Goal: Task Accomplishment & Management: Use online tool/utility

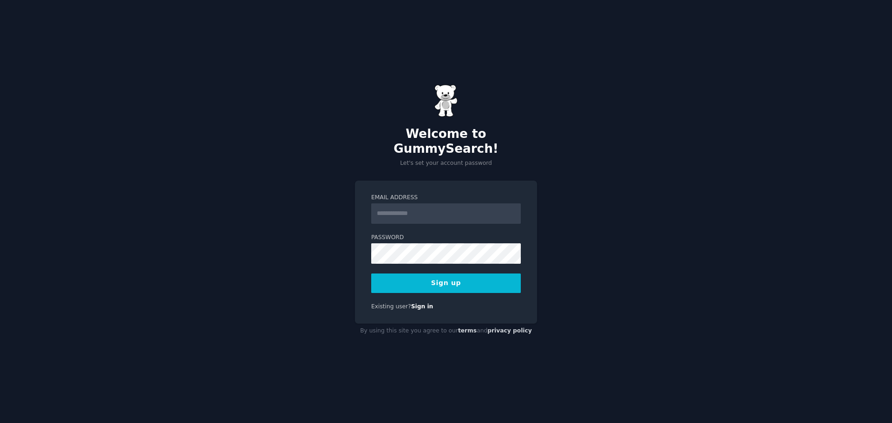
click at [427, 204] on input "Email Address" at bounding box center [446, 214] width 150 height 20
type input "**********"
click at [433, 276] on button "Sign up" at bounding box center [446, 284] width 150 height 20
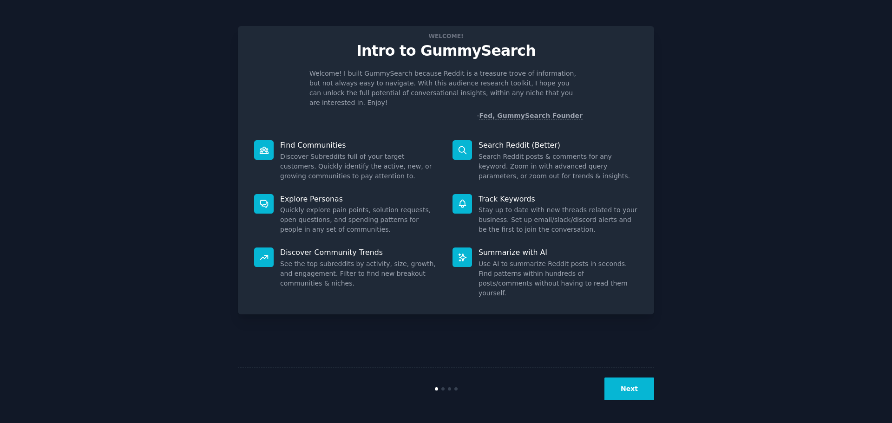
click at [625, 393] on button "Next" at bounding box center [630, 389] width 50 height 23
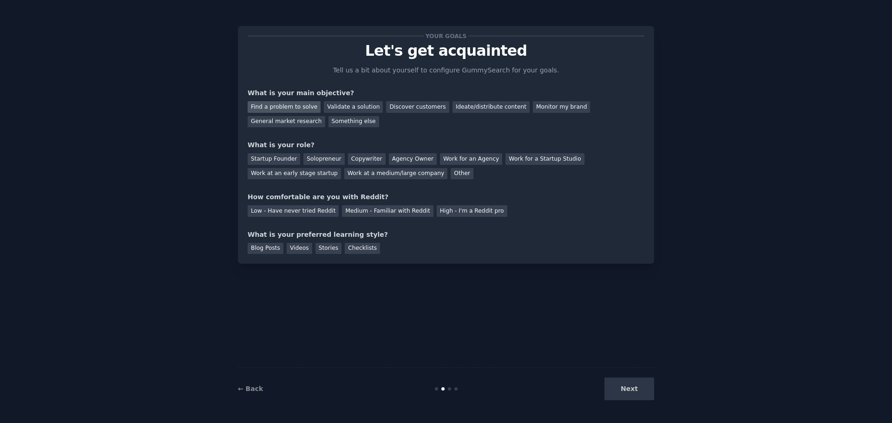
click at [261, 105] on div "Find a problem to solve" at bounding box center [284, 107] width 73 height 12
click at [272, 156] on div "Startup Founder" at bounding box center [274, 159] width 53 height 12
click at [326, 162] on div "Solopreneur" at bounding box center [323, 159] width 41 height 12
click at [381, 209] on div "Medium - Familiar with Reddit" at bounding box center [387, 211] width 91 height 12
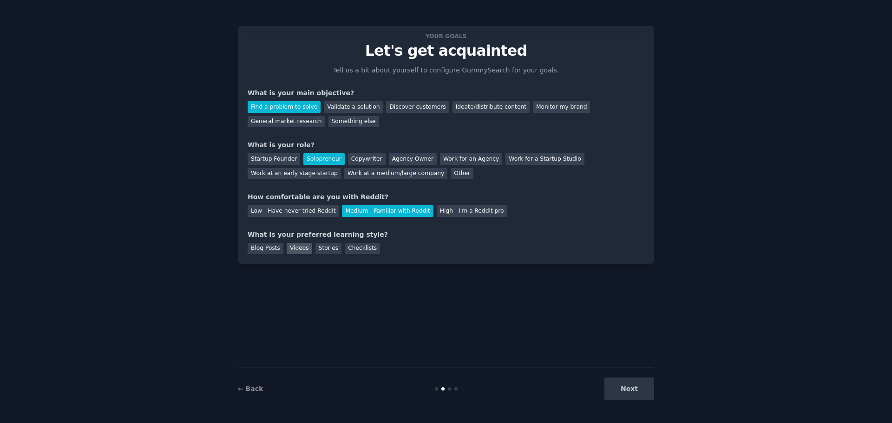
click at [297, 247] on div "Videos" at bounding box center [300, 249] width 26 height 12
click at [274, 248] on div "Blog Posts" at bounding box center [266, 249] width 36 height 12
click at [630, 384] on button "Next" at bounding box center [630, 389] width 50 height 23
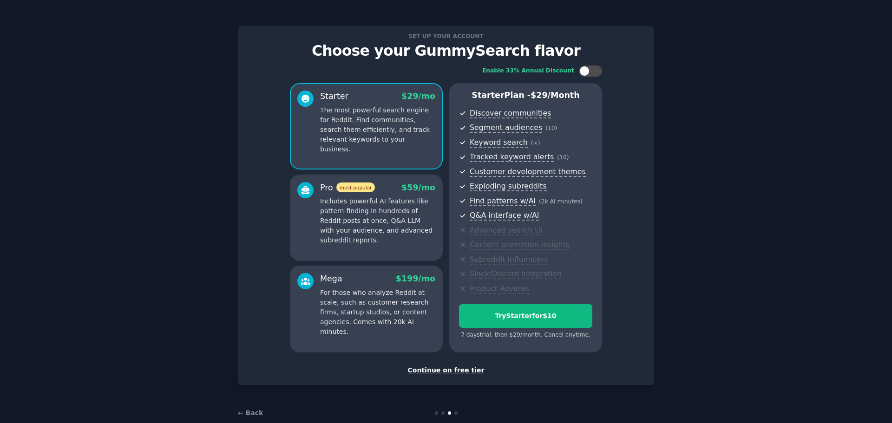
click at [424, 367] on div "Continue on free tier" at bounding box center [446, 371] width 397 height 10
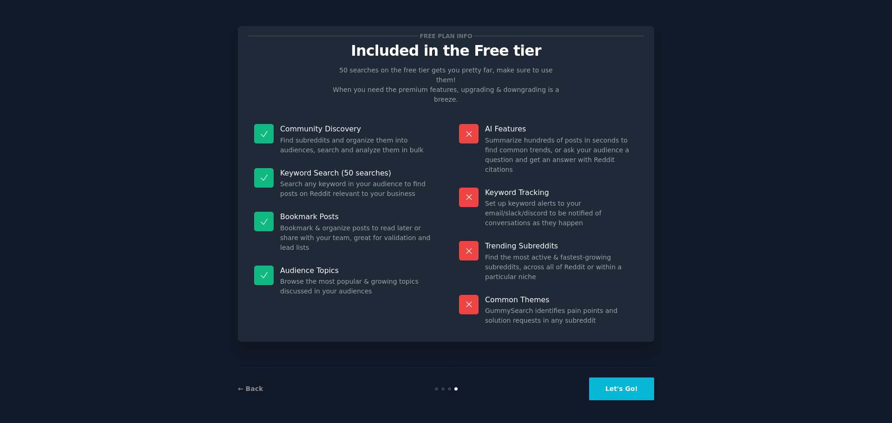
click at [629, 393] on button "Let's Go!" at bounding box center [621, 389] width 65 height 23
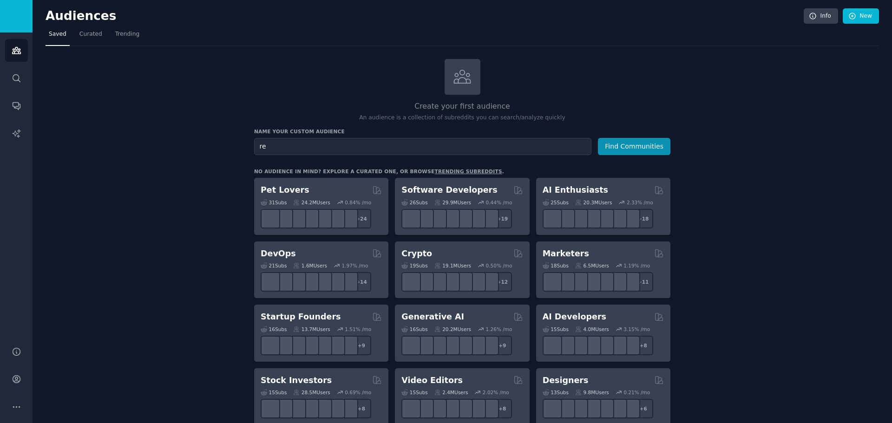
type input "r"
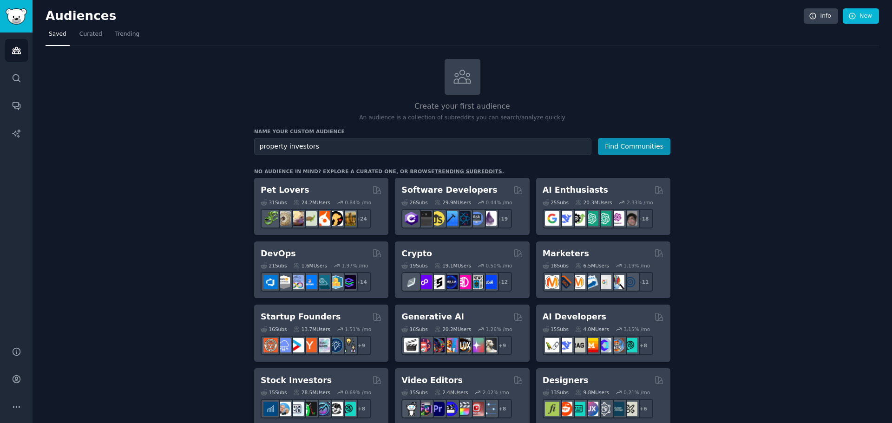
type input "property investors"
click at [598, 138] on button "Find Communities" at bounding box center [634, 146] width 72 height 17
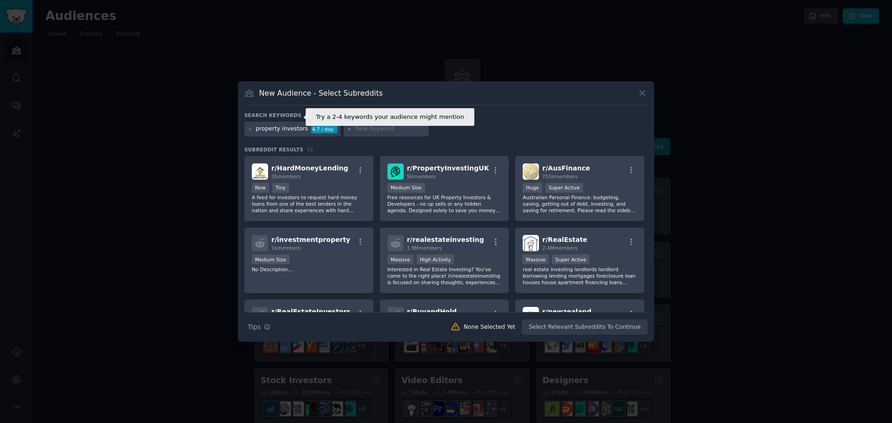
click at [305, 115] on icon at bounding box center [308, 115] width 7 height 7
click at [371, 126] on input "text" at bounding box center [390, 129] width 71 height 8
type input "real estate investments"
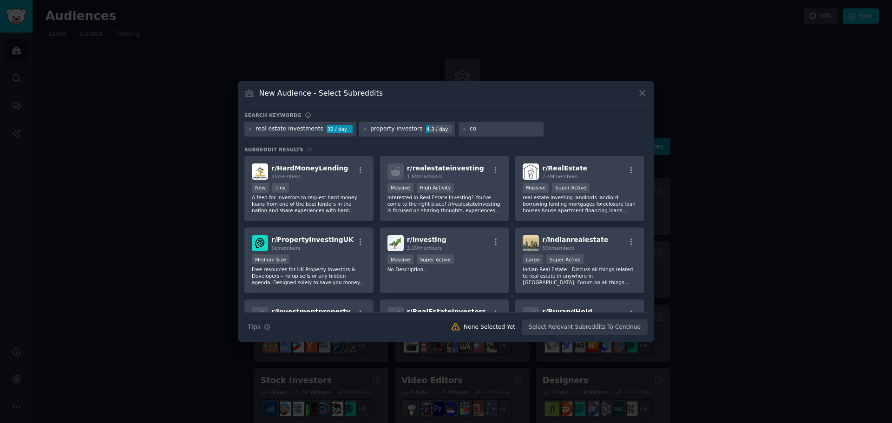
type input "c"
type input "condo investment"
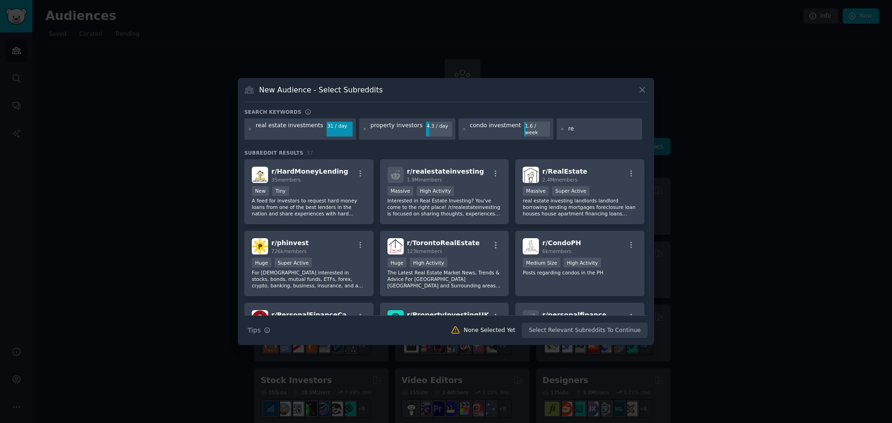
type input "r"
type input "real estate ROI"
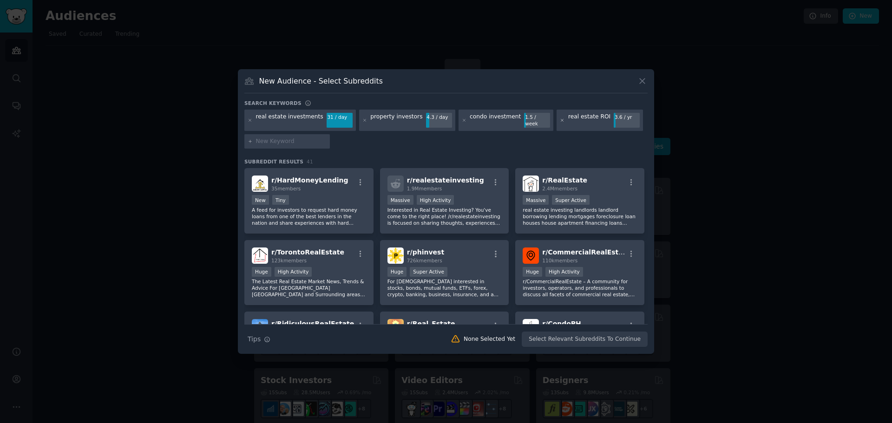
click at [560, 119] on icon at bounding box center [562, 120] width 5 height 5
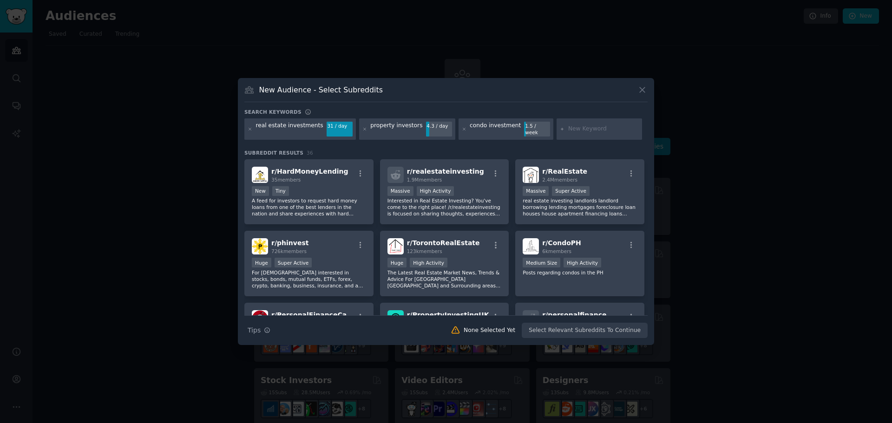
click at [568, 126] on input "text" at bounding box center [603, 129] width 71 height 8
type input "buy a property"
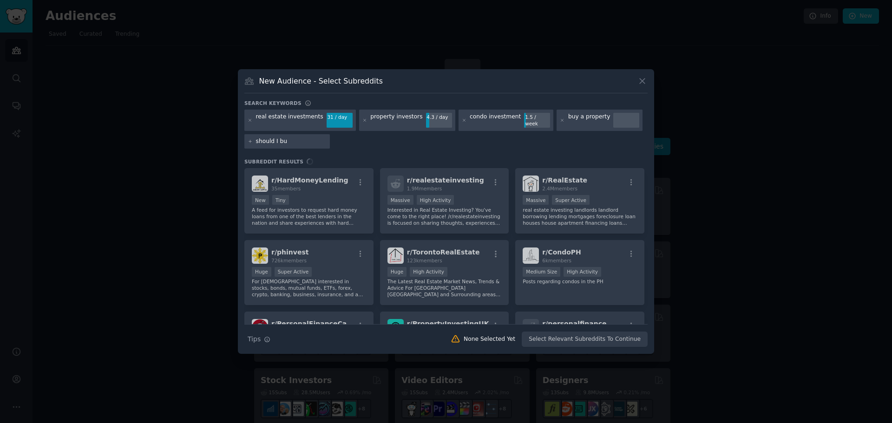
type input "should I buy"
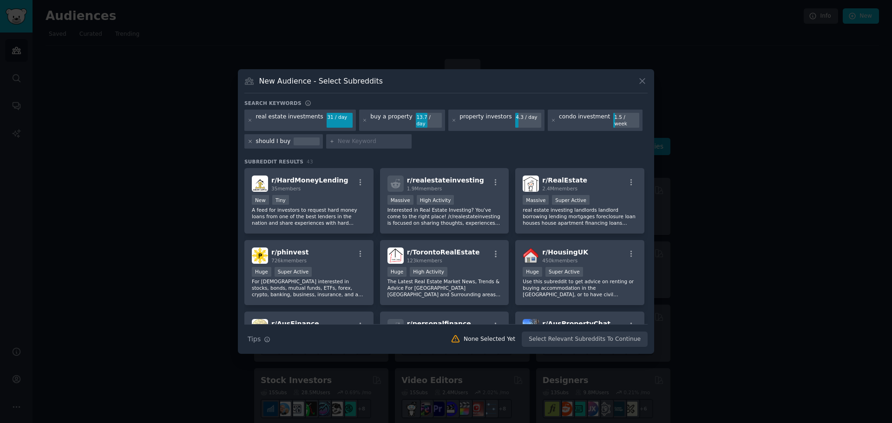
click at [249, 139] on icon at bounding box center [250, 141] width 5 height 5
click at [378, 118] on div "buy a property" at bounding box center [391, 120] width 42 height 15
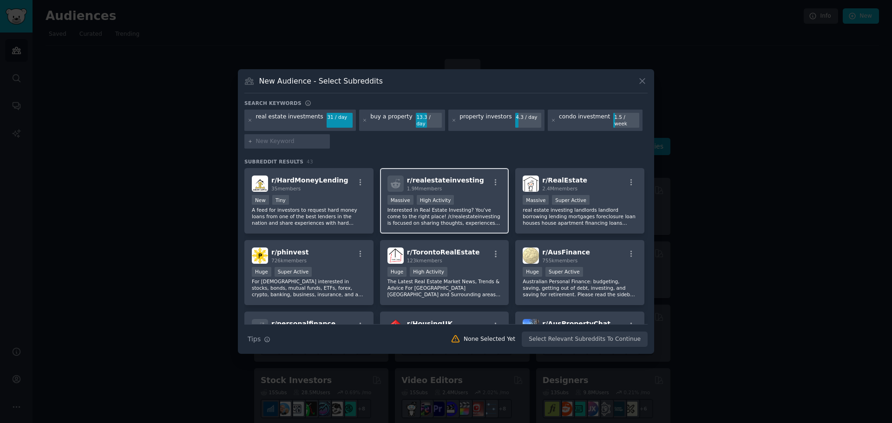
click at [443, 190] on div "r/ realestateinvesting 1.9M members Massive High Activity Interested in Real Es…" at bounding box center [444, 201] width 129 height 66
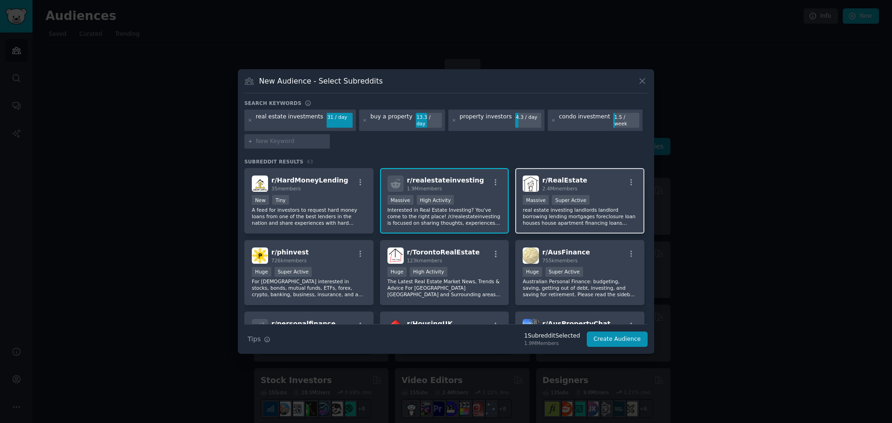
click at [581, 212] on p "real estate investing landlords landlord borrowing lending mortgages foreclosur…" at bounding box center [580, 217] width 114 height 20
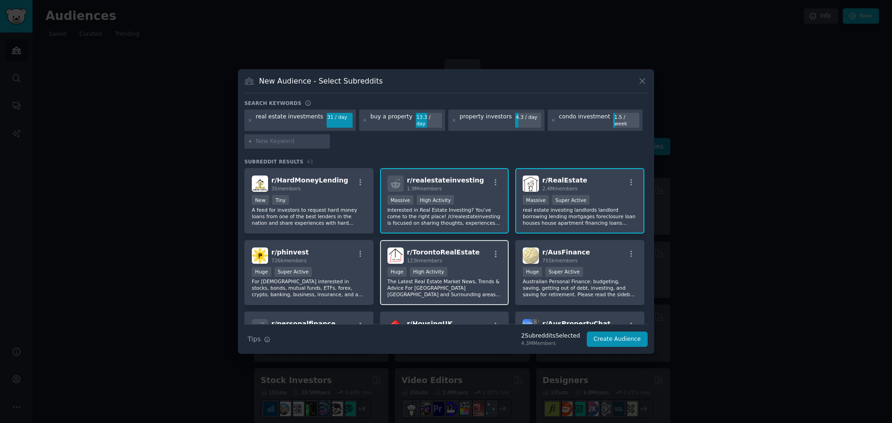
click at [467, 278] on p "The Latest Real Estate Market News, Trends & Advice For [GEOGRAPHIC_DATA] [GEOG…" at bounding box center [445, 288] width 114 height 20
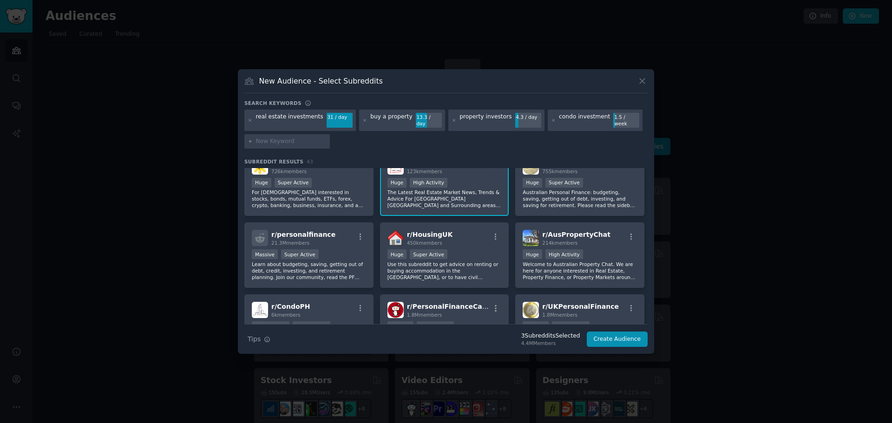
scroll to position [93, 0]
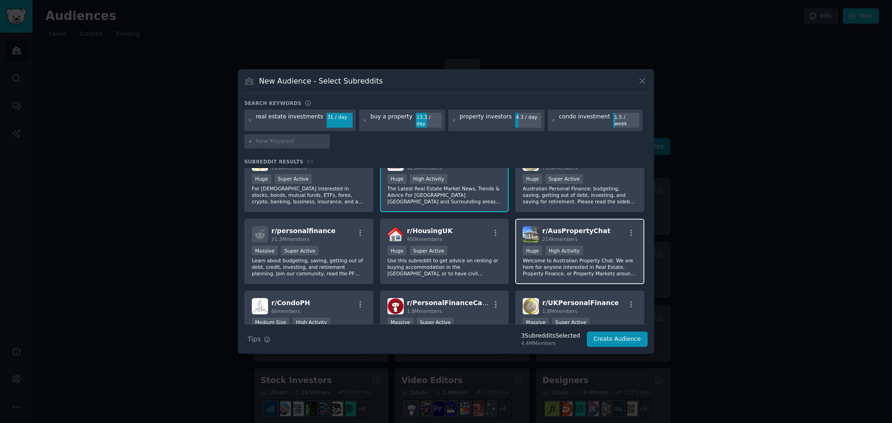
click at [541, 257] on p "Welcome to Australian Property Chat. We are here for anyone interested in Real …" at bounding box center [580, 267] width 114 height 20
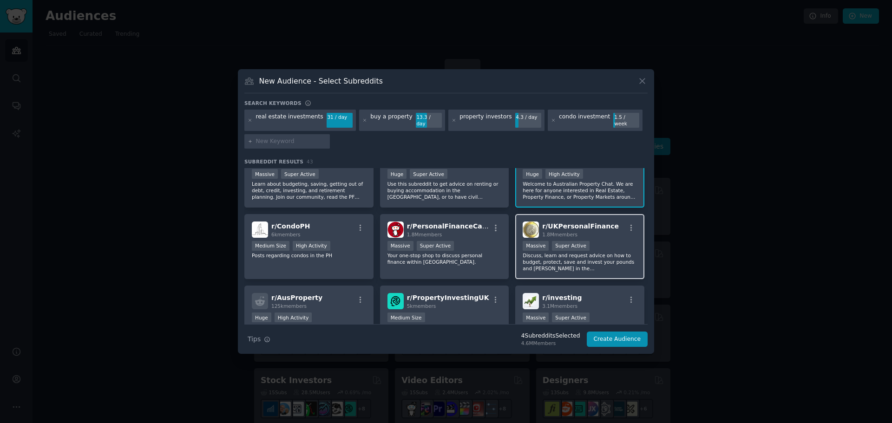
scroll to position [186, 0]
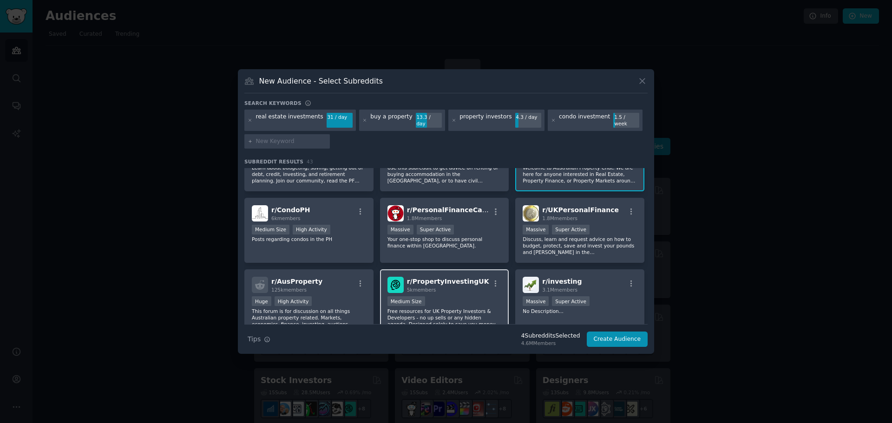
click at [444, 283] on h2 "r/ PropertyInvestingUK 5k members" at bounding box center [448, 285] width 82 height 16
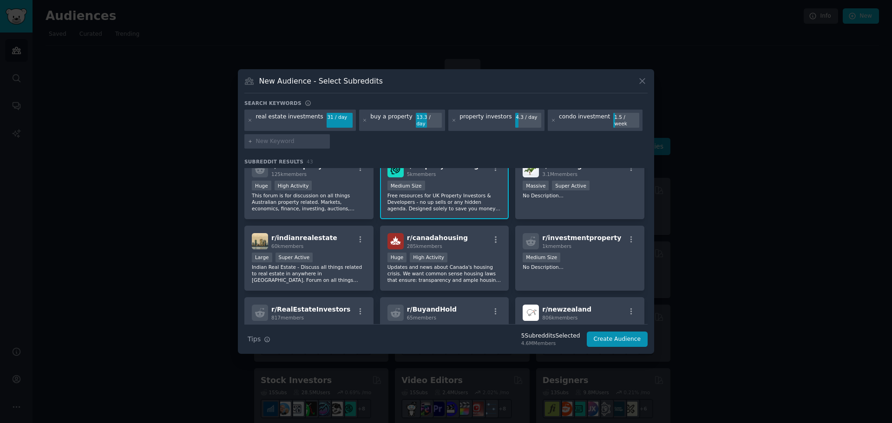
scroll to position [325, 0]
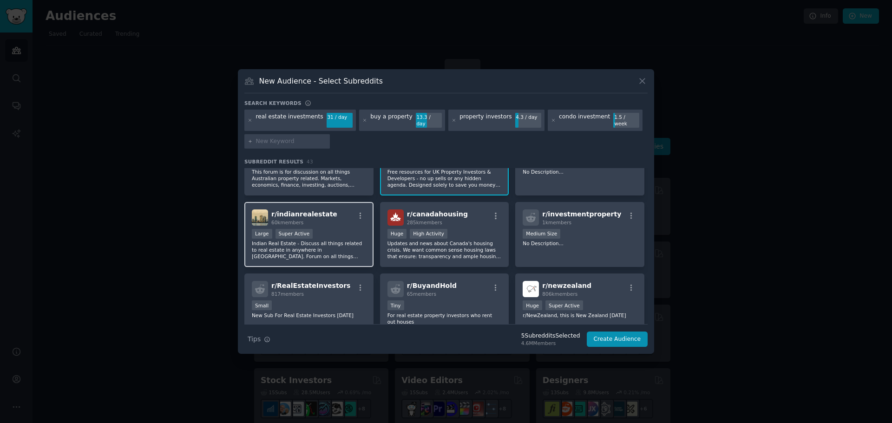
click at [330, 225] on div "r/ indianrealestate 60k members Large Super Active Indian Real Estate - Discuss…" at bounding box center [308, 235] width 129 height 66
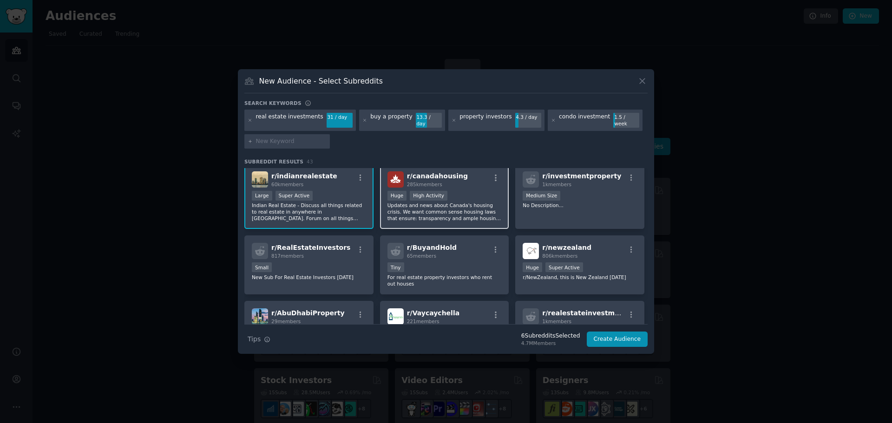
scroll to position [418, 0]
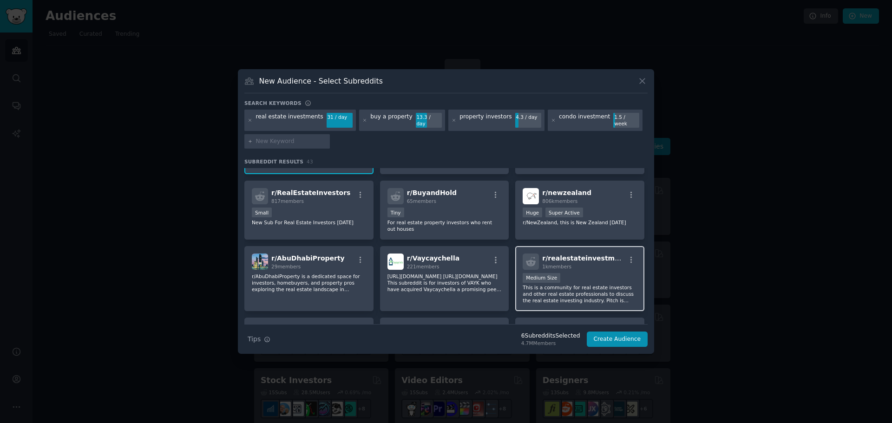
click at [559, 273] on div "Medium Size" at bounding box center [580, 279] width 114 height 12
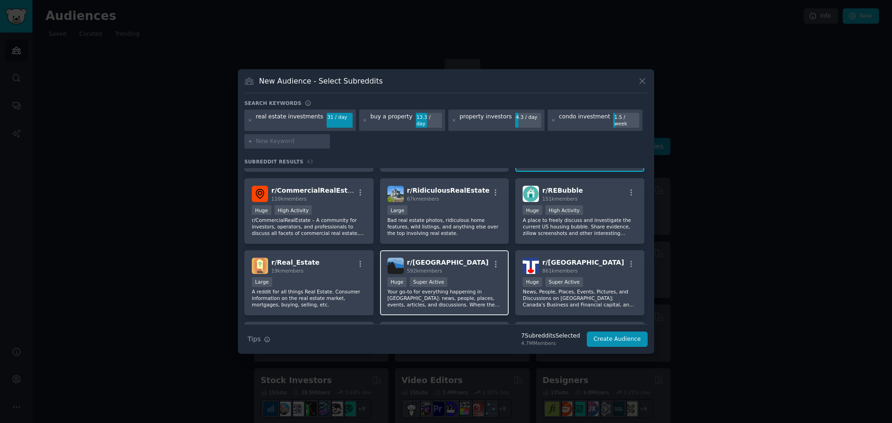
scroll to position [604, 0]
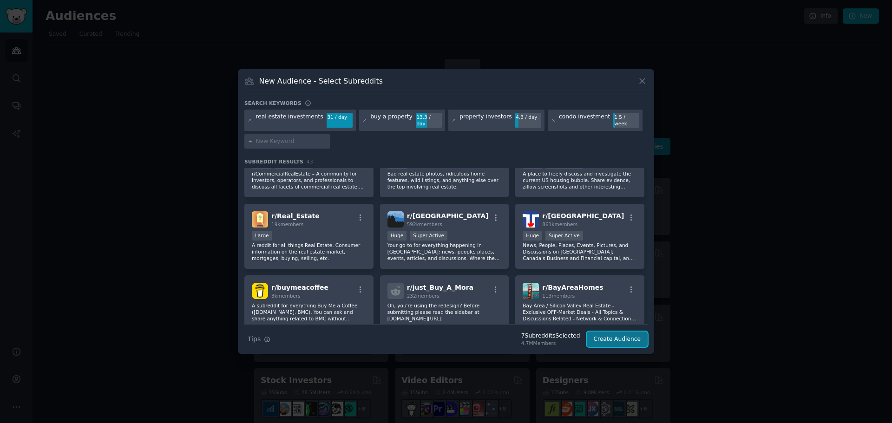
click at [619, 337] on button "Create Audience" at bounding box center [617, 340] width 61 height 16
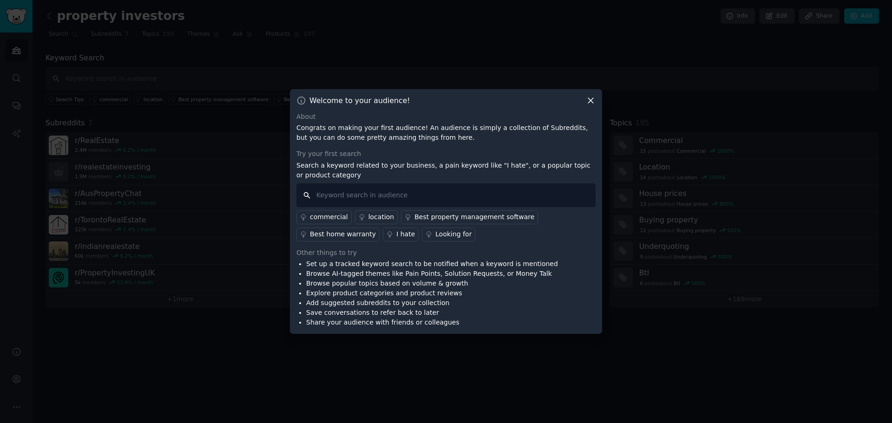
click at [466, 193] on input "text" at bounding box center [445, 196] width 299 height 24
type input "ROI"
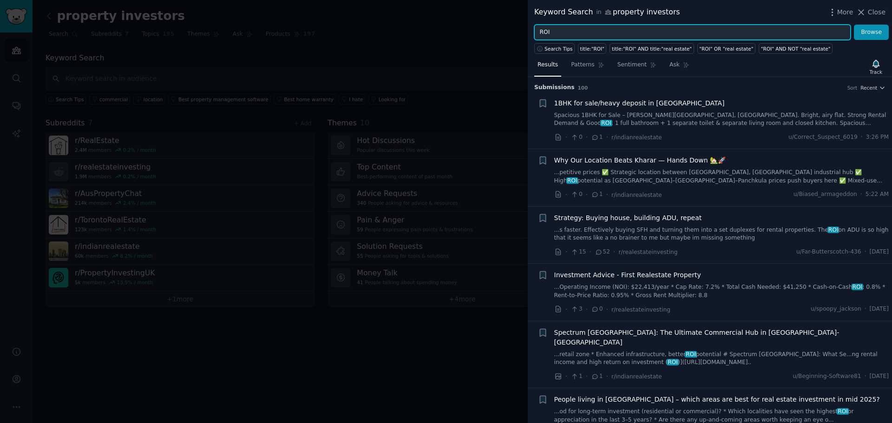
click at [554, 32] on input "ROI" at bounding box center [692, 33] width 316 height 16
click at [854, 25] on button "Browse" at bounding box center [871, 33] width 35 height 16
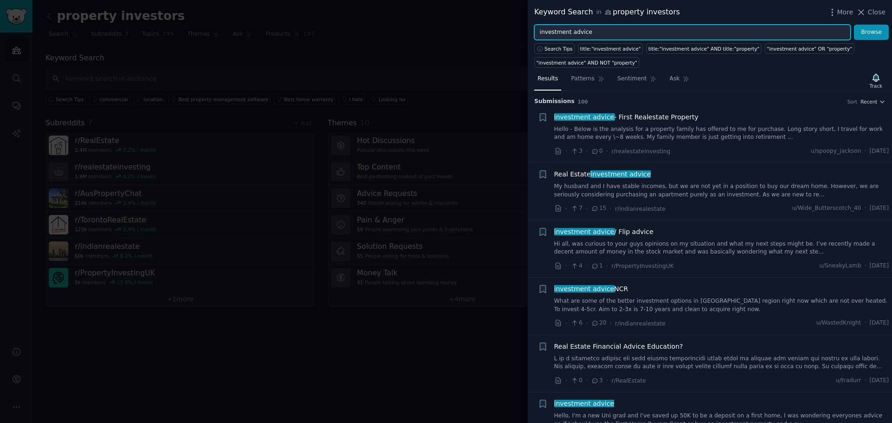
click at [624, 31] on input "investment advice" at bounding box center [692, 33] width 316 height 16
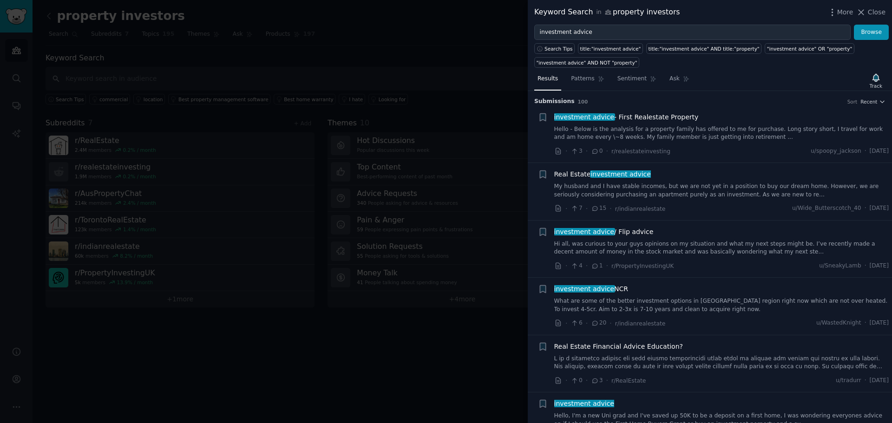
click at [836, 7] on div "More Close" at bounding box center [857, 13] width 58 height 12
click at [833, 12] on icon "button" at bounding box center [832, 12] width 1 height 7
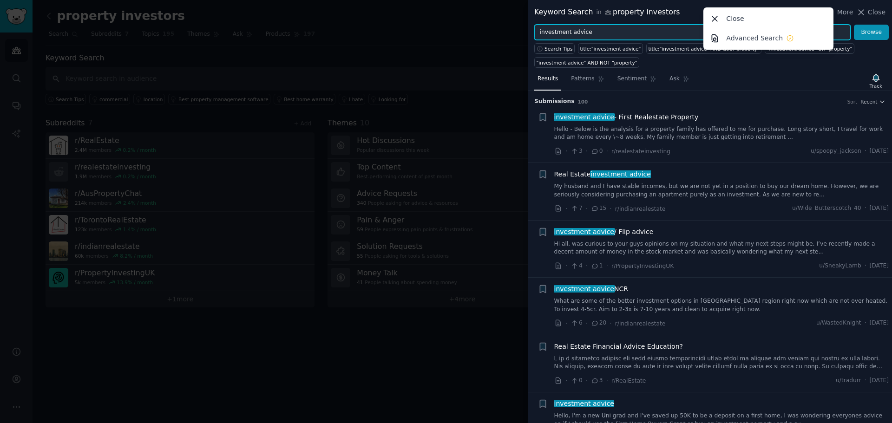
click at [662, 34] on input "investment advice" at bounding box center [692, 33] width 316 height 16
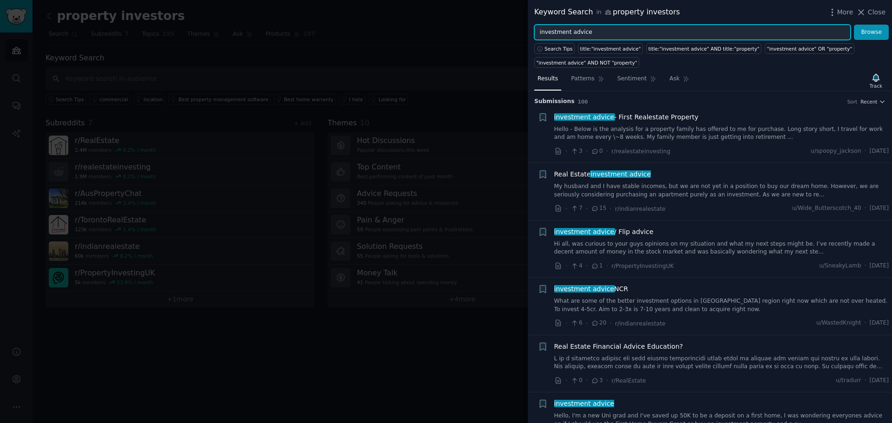
drag, startPoint x: 662, startPoint y: 35, endPoint x: 468, endPoint y: 4, distance: 196.2
click at [468, 4] on div "Keyword Search in property investors More Close investment advice Browse Search…" at bounding box center [446, 211] width 892 height 423
type input "I hate"
click at [854, 25] on button "Browse" at bounding box center [871, 33] width 35 height 16
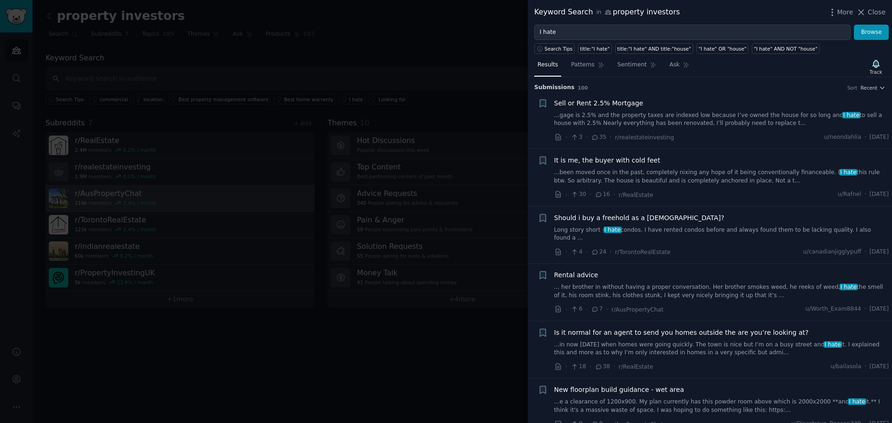
drag, startPoint x: 869, startPoint y: 12, endPoint x: 205, endPoint y: 199, distance: 690.5
click at [869, 12] on button "Close" at bounding box center [870, 12] width 29 height 10
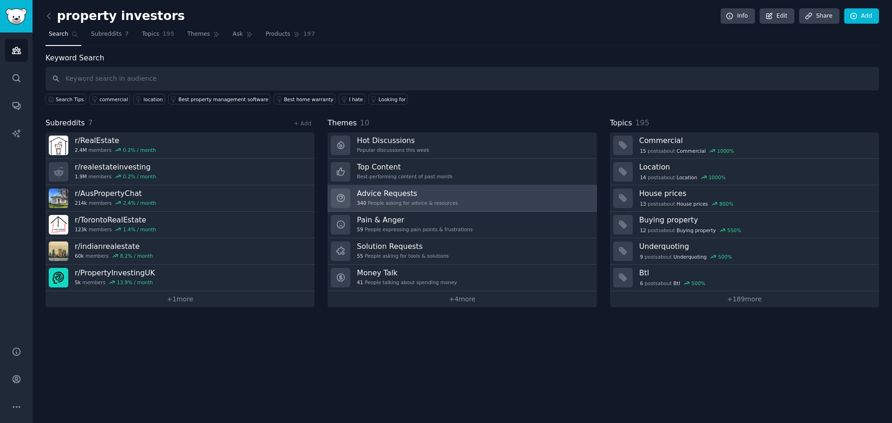
click at [387, 195] on h3 "Advice Requests" at bounding box center [407, 194] width 101 height 10
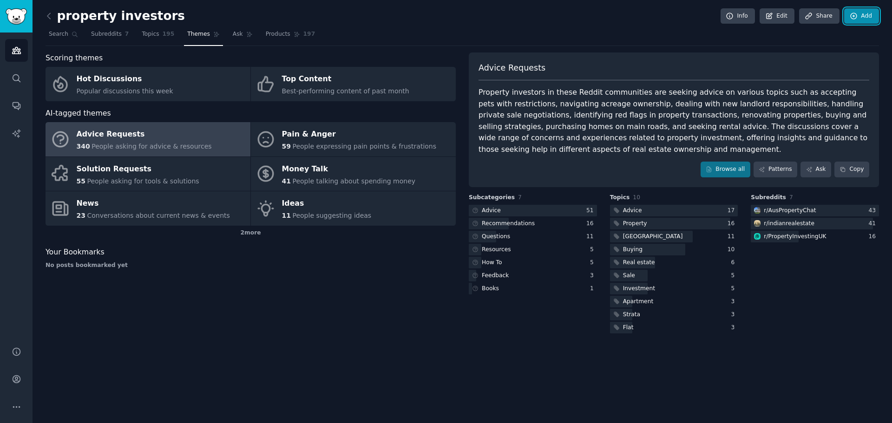
click at [866, 15] on link "Add" at bounding box center [861, 16] width 35 height 16
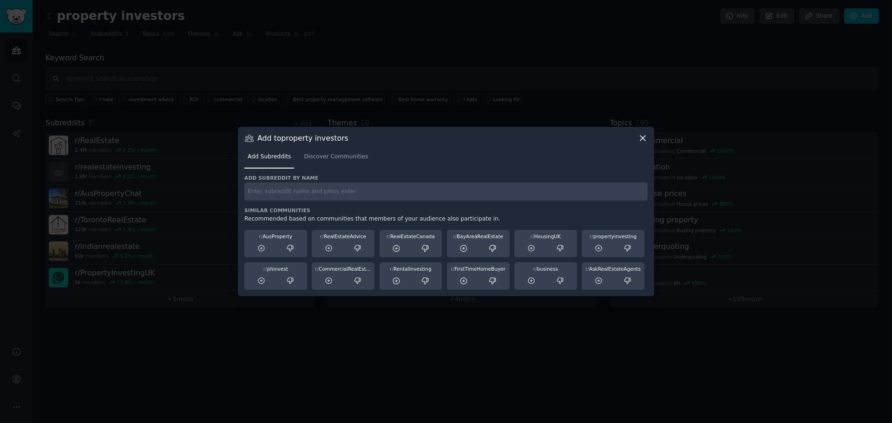
click at [643, 138] on icon at bounding box center [642, 138] width 5 height 5
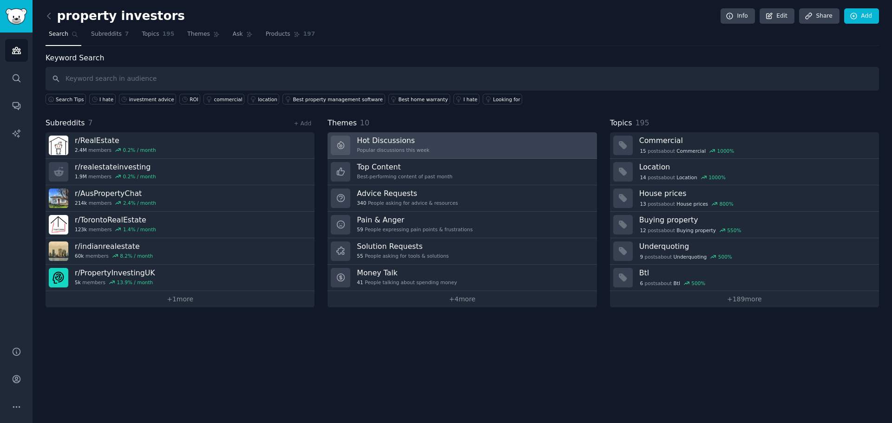
click at [362, 144] on h3 "Hot Discussions" at bounding box center [393, 141] width 72 height 10
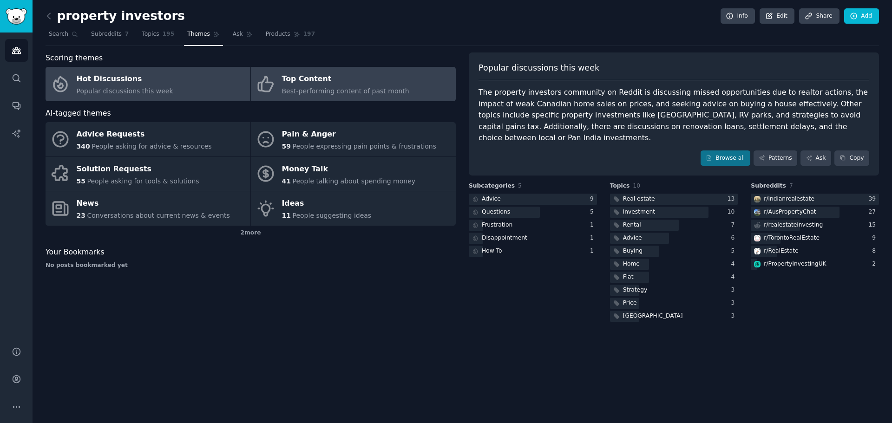
click at [325, 84] on div "Top Content" at bounding box center [345, 79] width 127 height 15
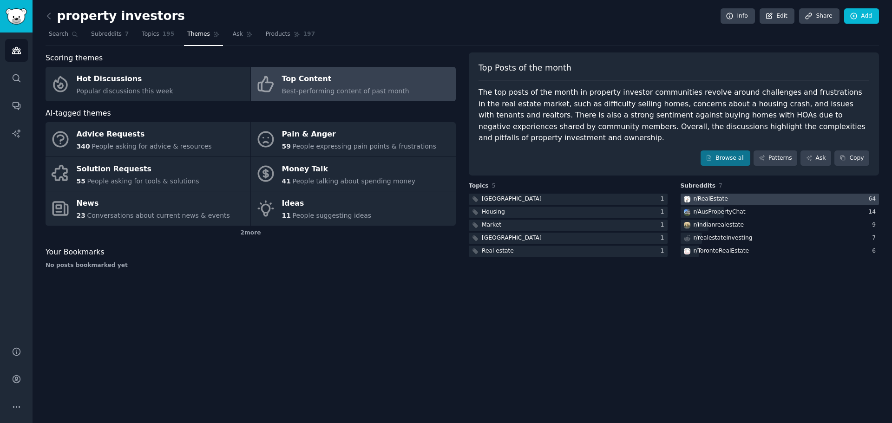
click at [706, 195] on div "r/ RealEstate" at bounding box center [711, 199] width 34 height 8
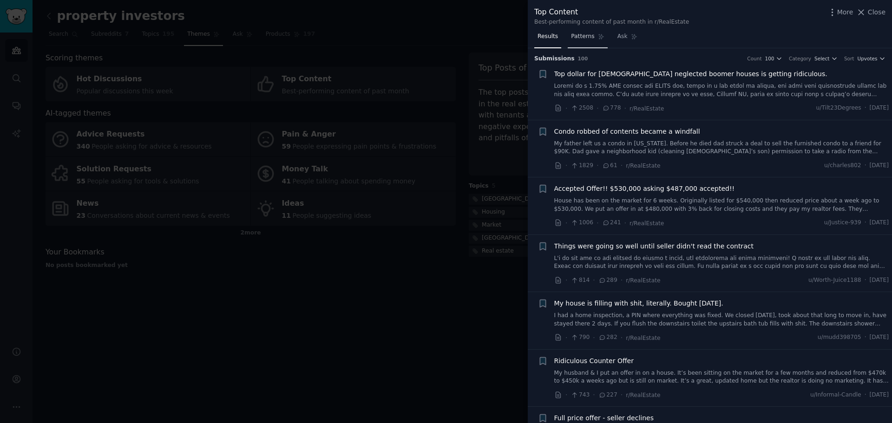
click at [578, 41] on link "Patterns" at bounding box center [587, 38] width 39 height 19
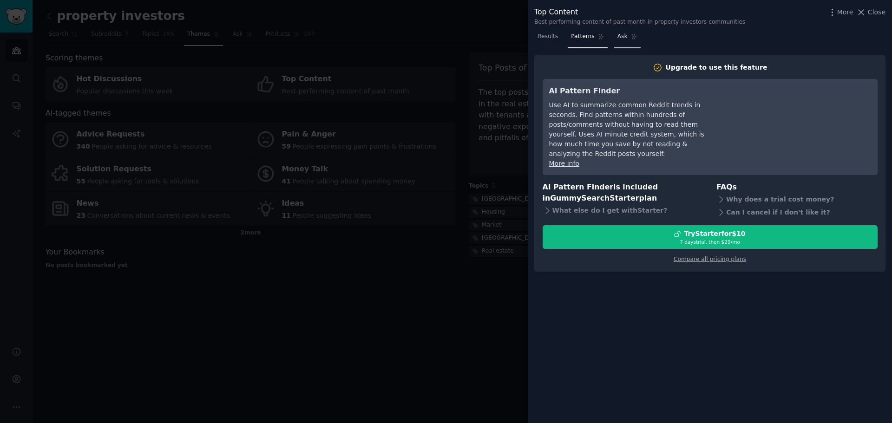
click at [620, 39] on span "Ask" at bounding box center [623, 37] width 10 height 8
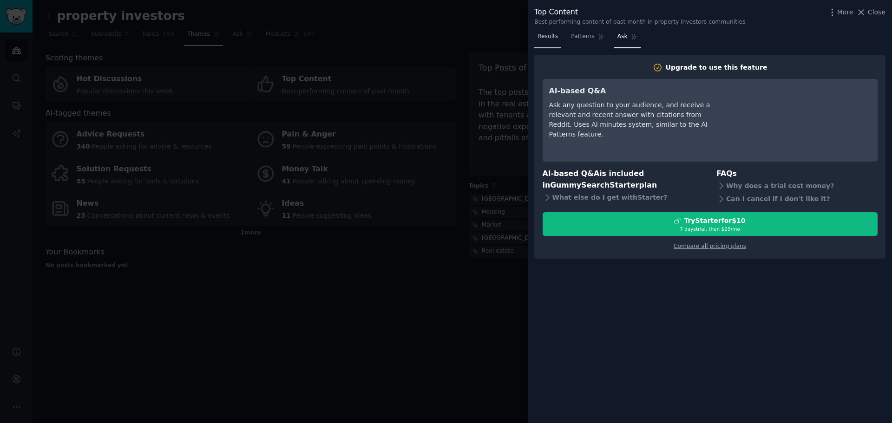
click at [549, 32] on link "Results" at bounding box center [547, 38] width 27 height 19
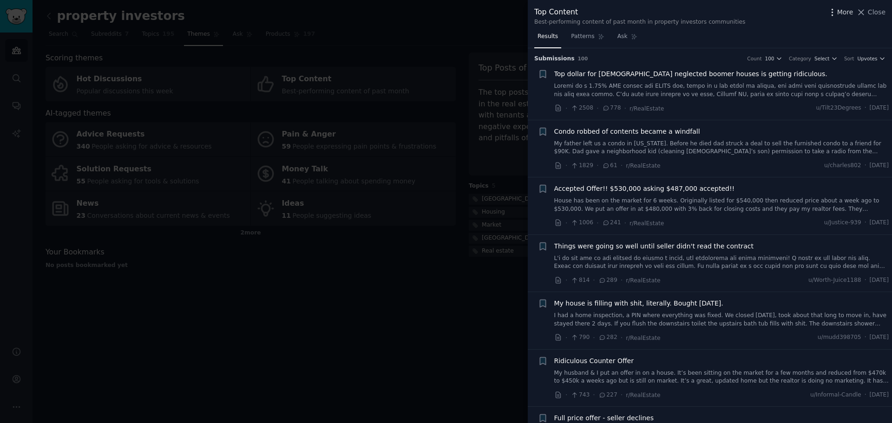
click at [834, 12] on icon "button" at bounding box center [833, 12] width 10 height 10
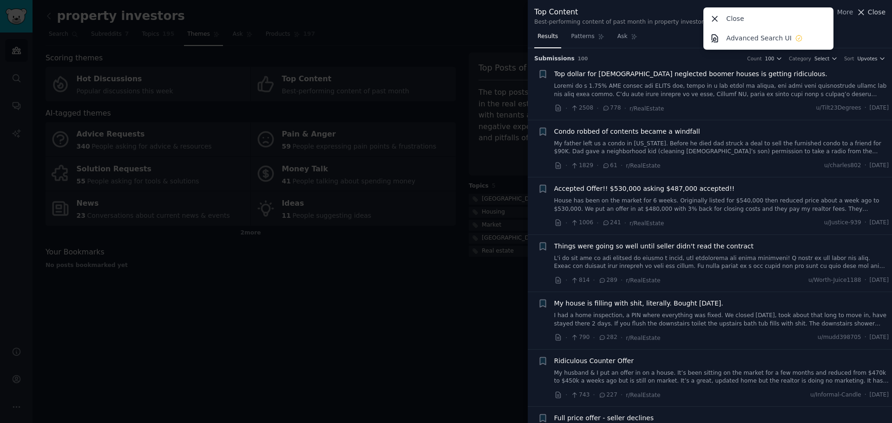
click at [872, 12] on span "Close" at bounding box center [877, 12] width 18 height 10
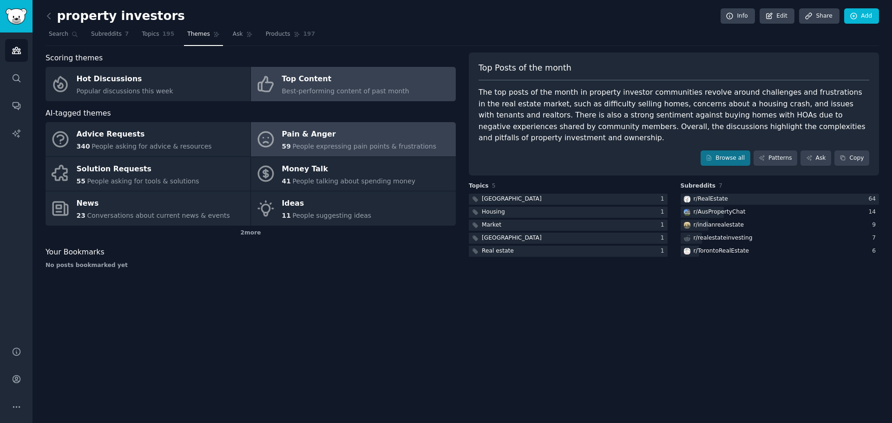
click at [322, 143] on span "People expressing pain points & frustrations" at bounding box center [364, 146] width 144 height 7
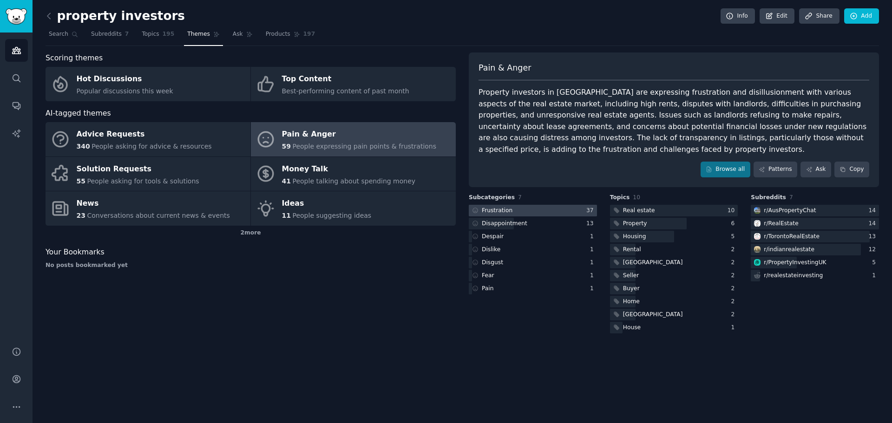
click at [497, 211] on div "Frustration" at bounding box center [497, 211] width 31 height 8
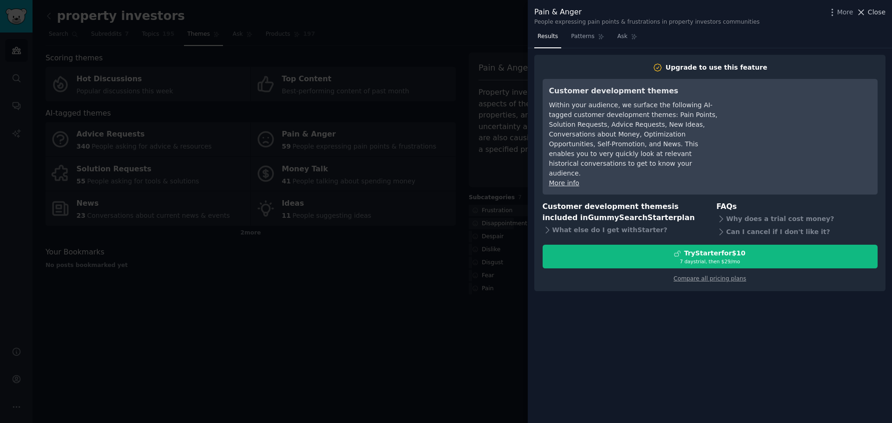
click at [880, 11] on span "Close" at bounding box center [877, 12] width 18 height 10
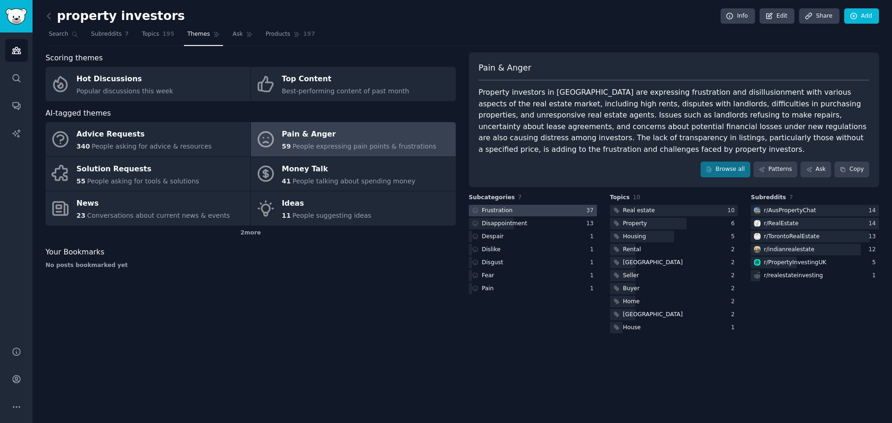
click at [500, 207] on div "Frustration" at bounding box center [497, 211] width 31 height 8
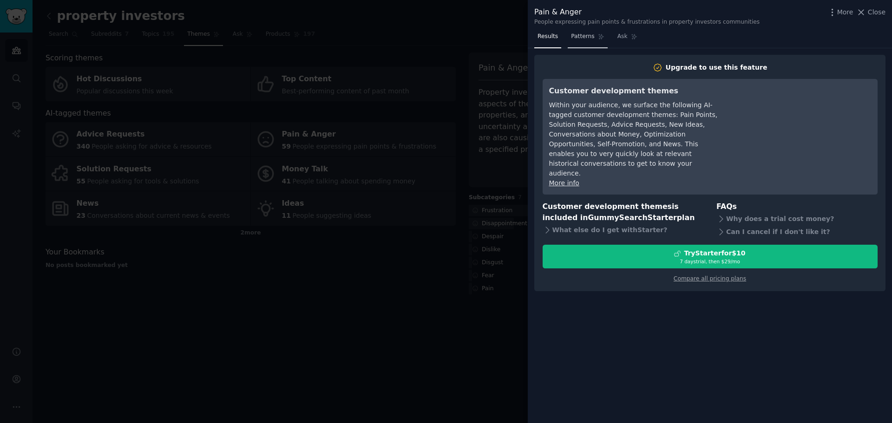
click at [586, 36] on span "Patterns" at bounding box center [582, 37] width 23 height 8
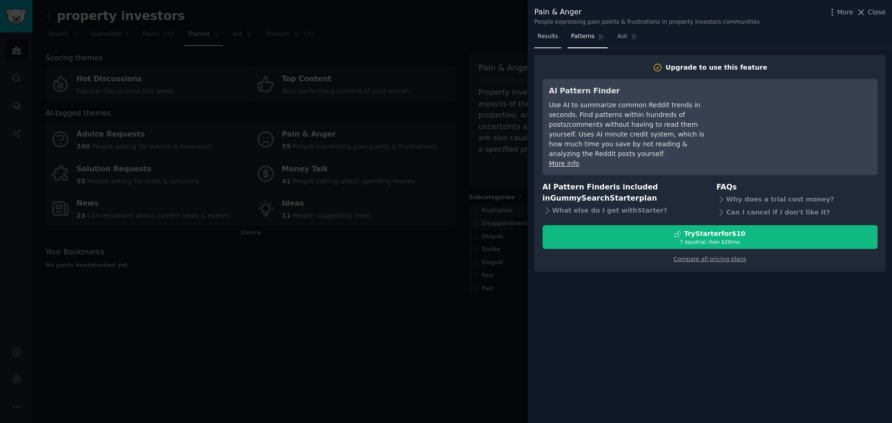
click at [542, 34] on span "Results" at bounding box center [548, 37] width 20 height 8
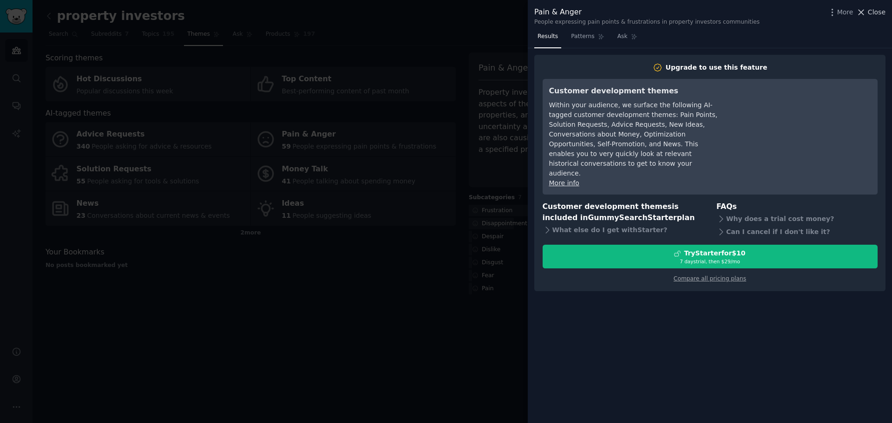
click at [870, 14] on span "Close" at bounding box center [877, 12] width 18 height 10
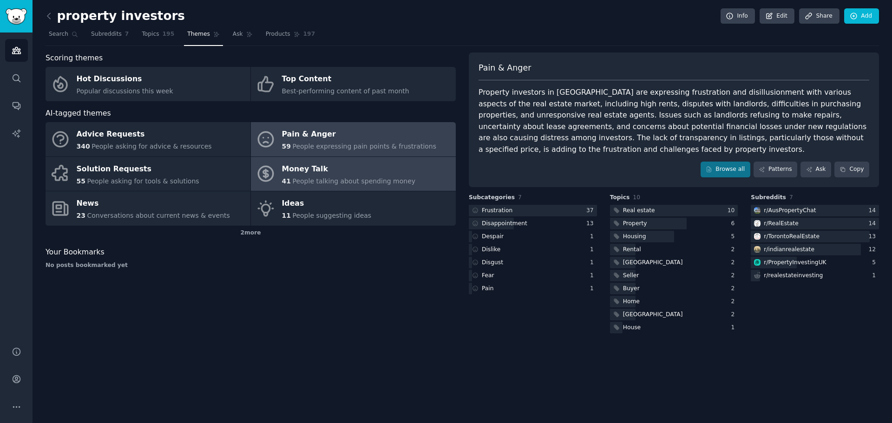
click at [312, 172] on div "Money Talk" at bounding box center [349, 169] width 134 height 15
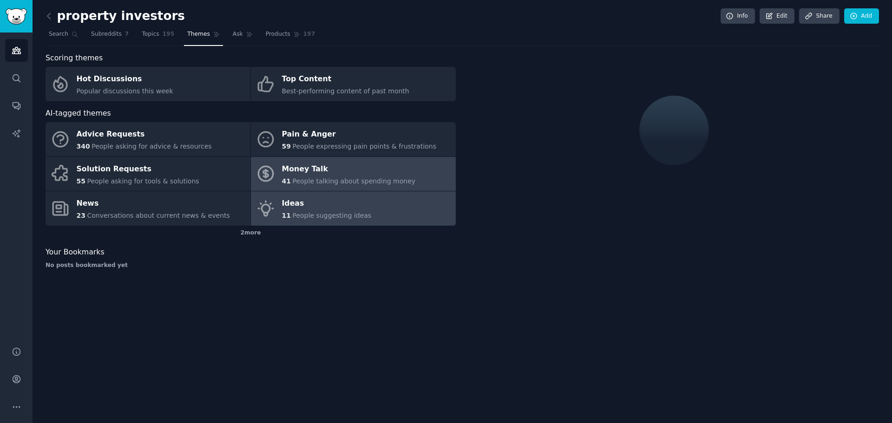
click at [298, 212] on span "People suggesting ideas" at bounding box center [331, 215] width 79 height 7
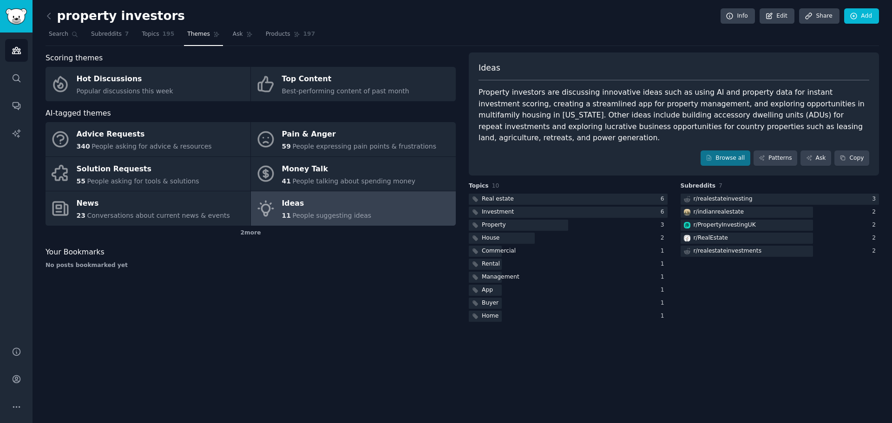
click at [298, 211] on div "11 People suggesting ideas" at bounding box center [327, 216] width 90 height 10
click at [13, 49] on icon "Sidebar" at bounding box center [16, 50] width 8 height 7
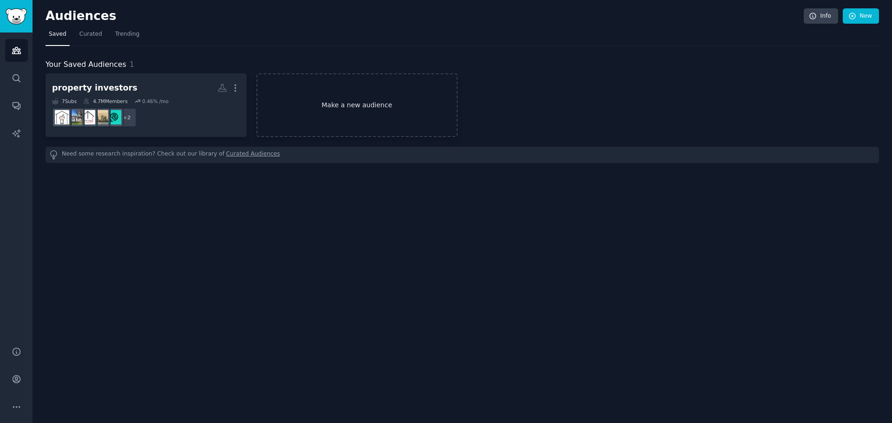
click at [359, 98] on link "Make a new audience" at bounding box center [357, 105] width 201 height 64
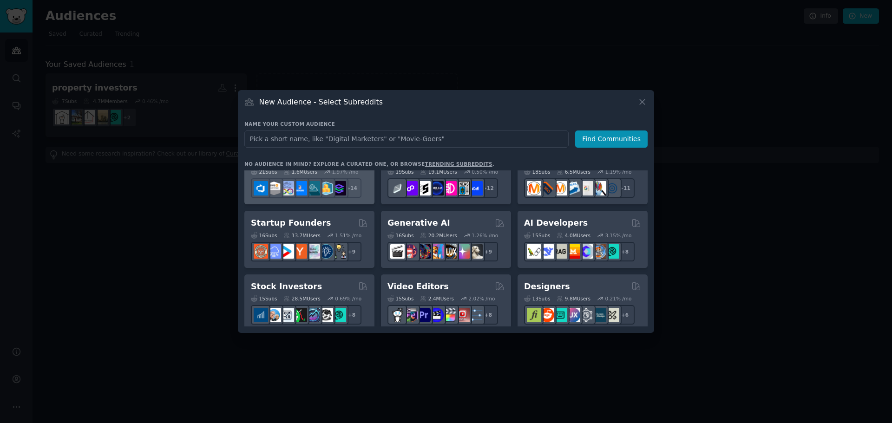
scroll to position [93, 0]
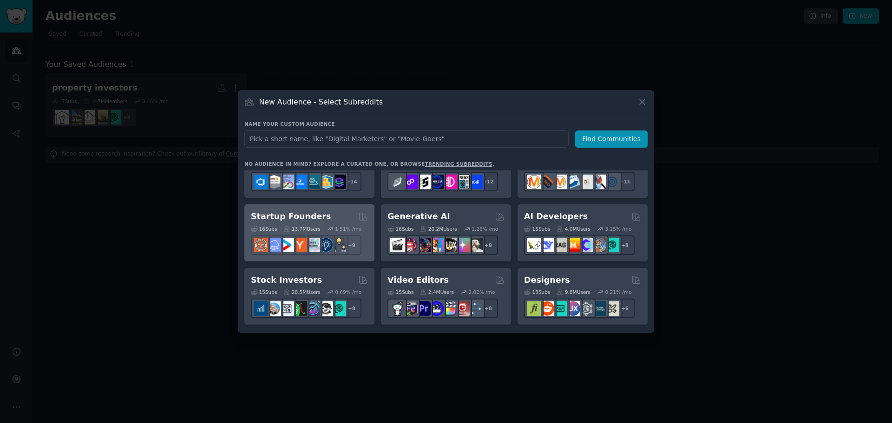
click at [294, 219] on h2 "Startup Founders" at bounding box center [291, 217] width 80 height 12
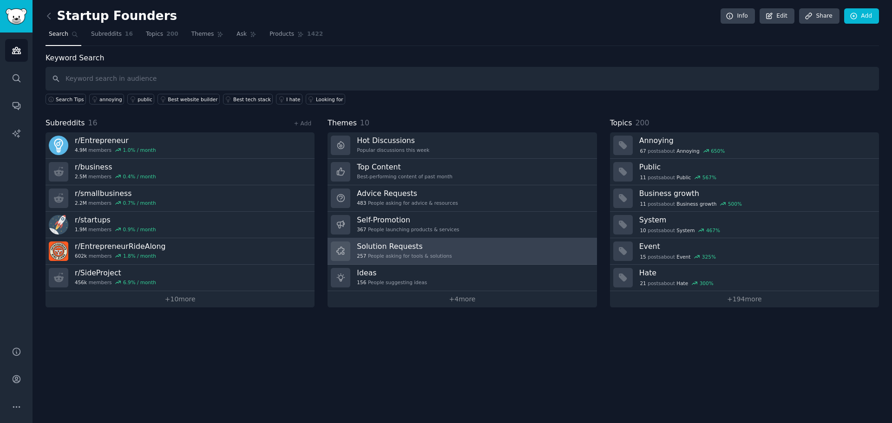
click at [382, 246] on h3 "Solution Requests" at bounding box center [404, 247] width 95 height 10
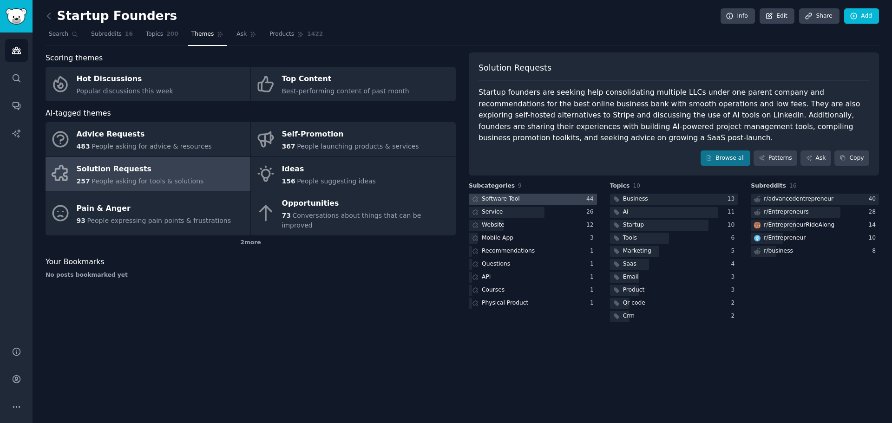
click at [502, 200] on div "Software Tool" at bounding box center [501, 199] width 38 height 8
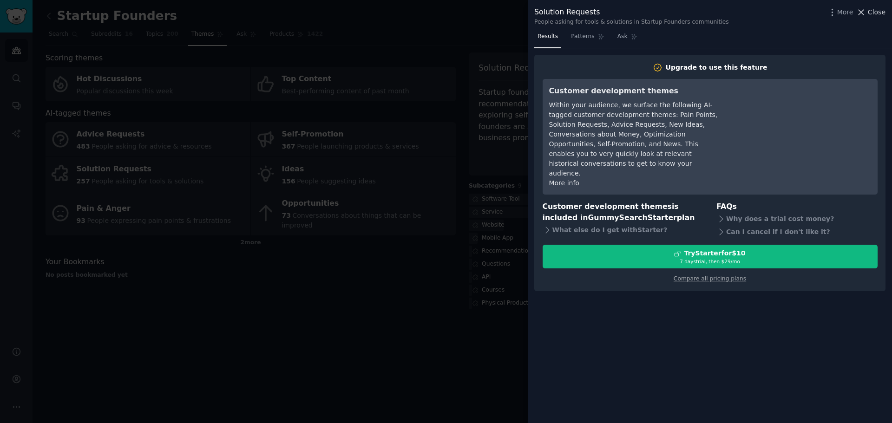
click at [880, 11] on span "Close" at bounding box center [877, 12] width 18 height 10
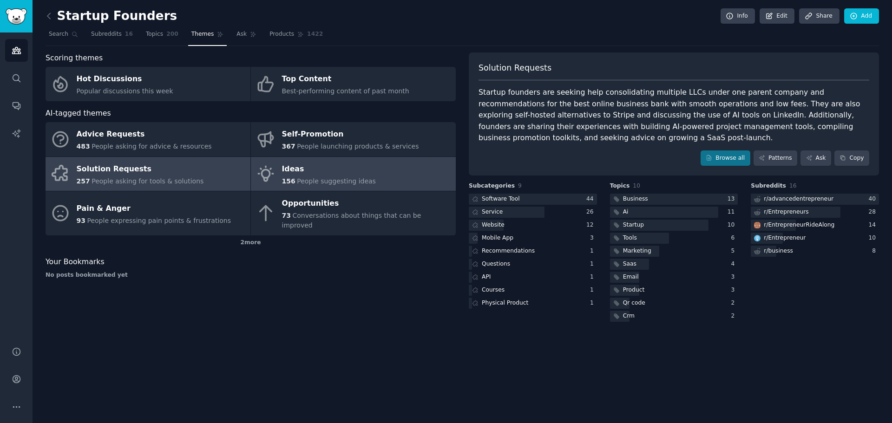
click at [302, 175] on div "Ideas" at bounding box center [329, 169] width 94 height 15
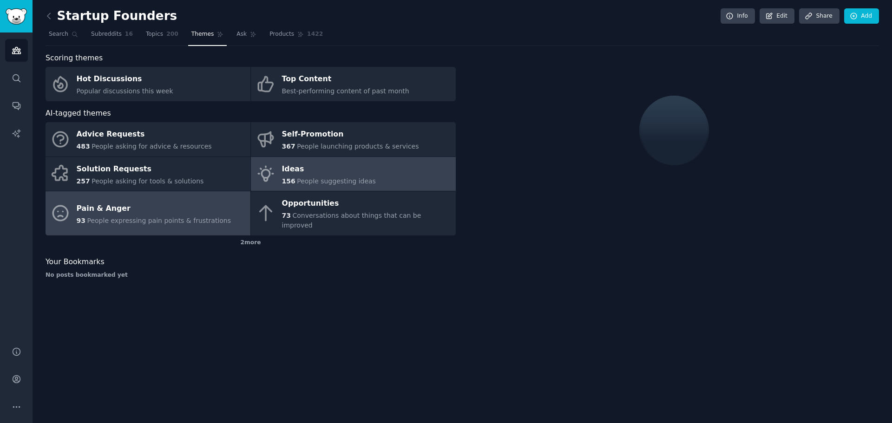
click at [105, 203] on div "Pain & Anger" at bounding box center [154, 208] width 155 height 15
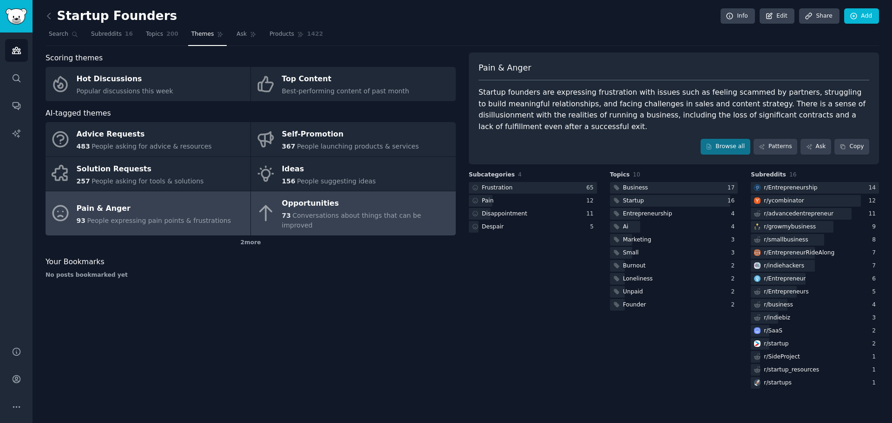
click at [276, 208] on link "Opportunities 73 Conversations about things that can be improved" at bounding box center [353, 213] width 205 height 44
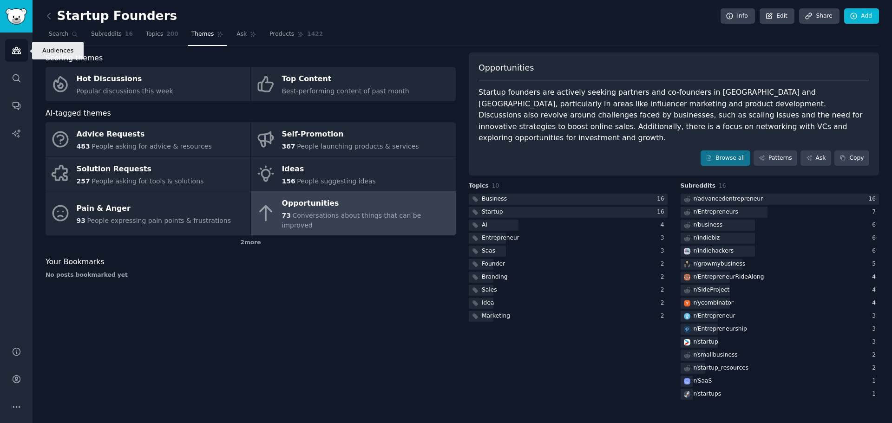
click at [10, 51] on link "Audiences" at bounding box center [16, 50] width 23 height 23
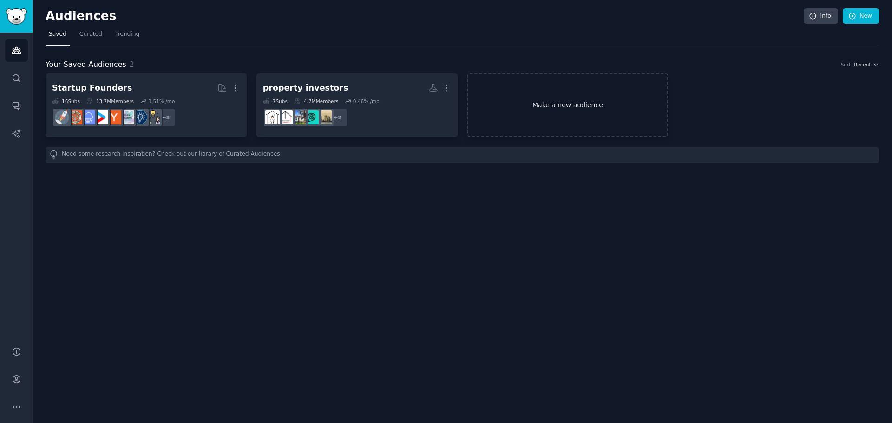
click at [575, 103] on link "Make a new audience" at bounding box center [567, 105] width 201 height 64
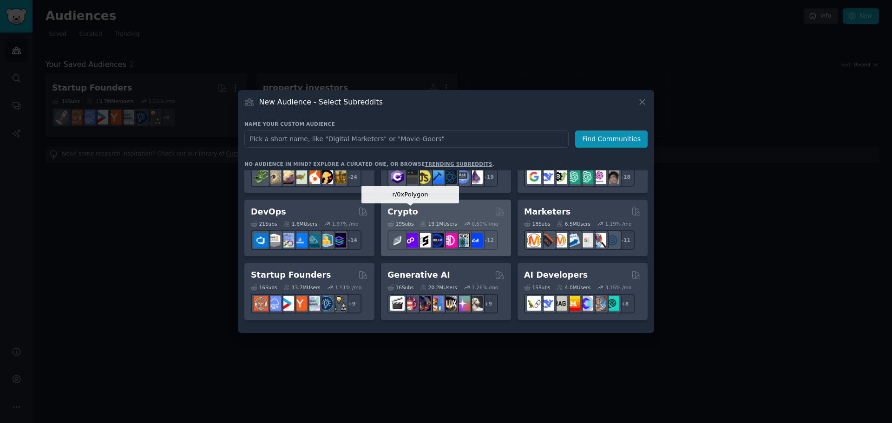
scroll to position [93, 0]
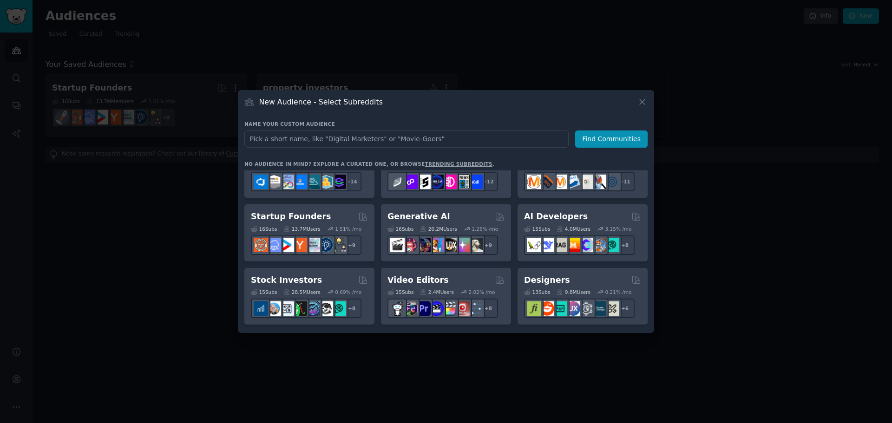
click at [374, 140] on input "text" at bounding box center [406, 139] width 324 height 17
type input "buying a business"
click button "Find Communities" at bounding box center [611, 139] width 72 height 17
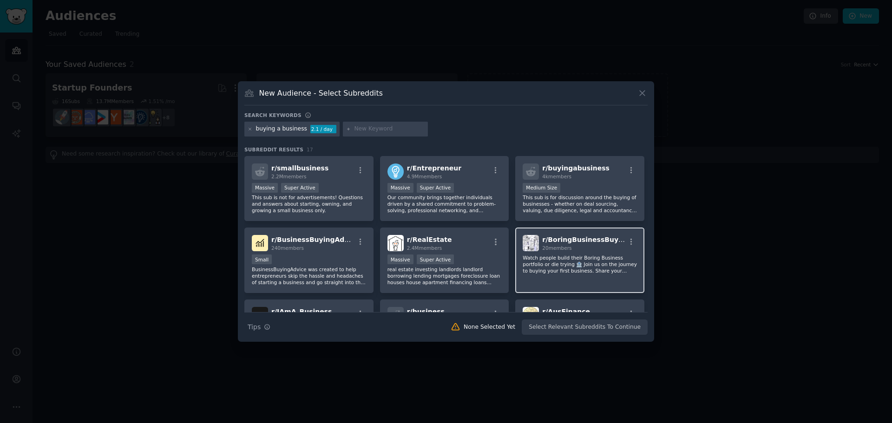
click at [553, 237] on span "r/ BoringBusinessBuying" at bounding box center [585, 239] width 87 height 7
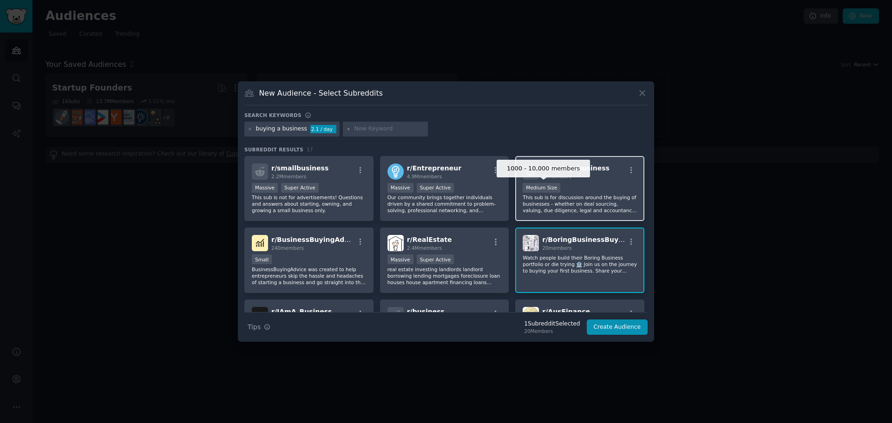
click at [545, 189] on div "Medium Size" at bounding box center [542, 188] width 38 height 10
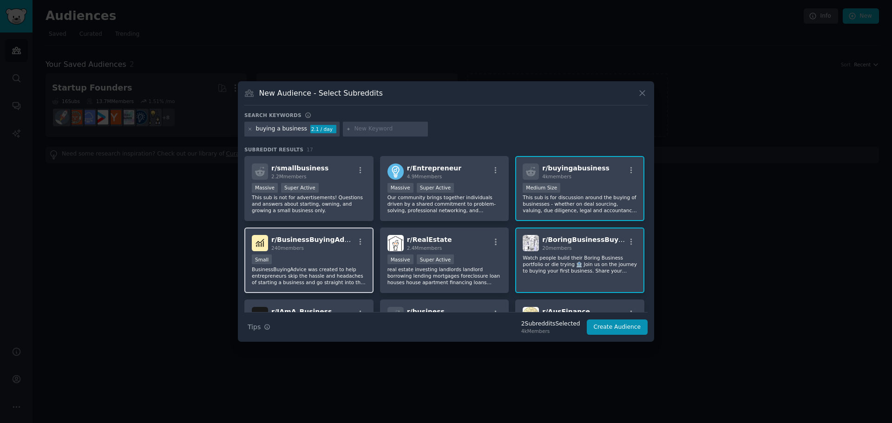
click at [336, 250] on div "240 members" at bounding box center [312, 248] width 83 height 7
click at [361, 130] on input "text" at bounding box center [389, 129] width 71 height 8
type input "buy a business [GEOGRAPHIC_DATA]"
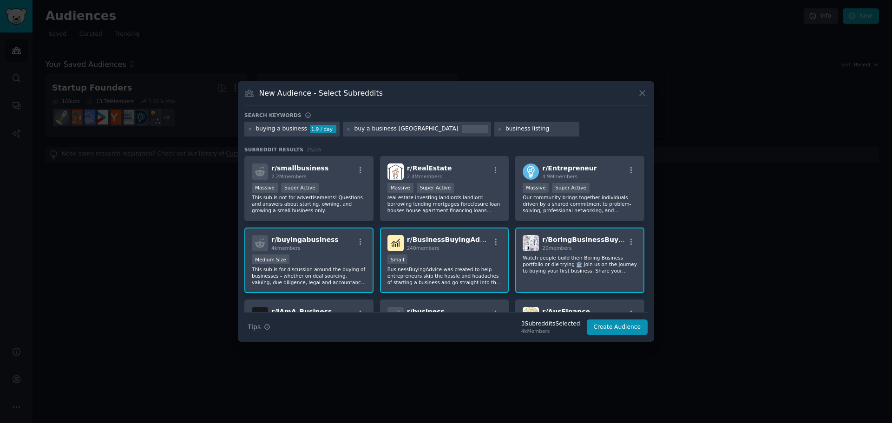
type input "business listings"
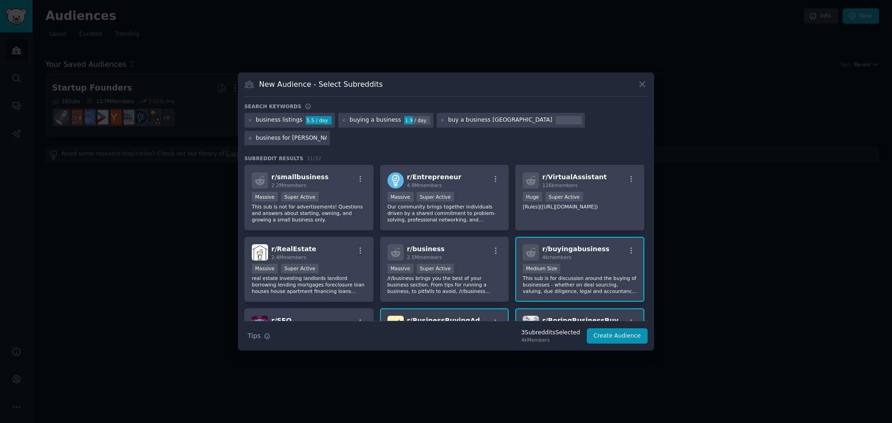
type input "business for sale"
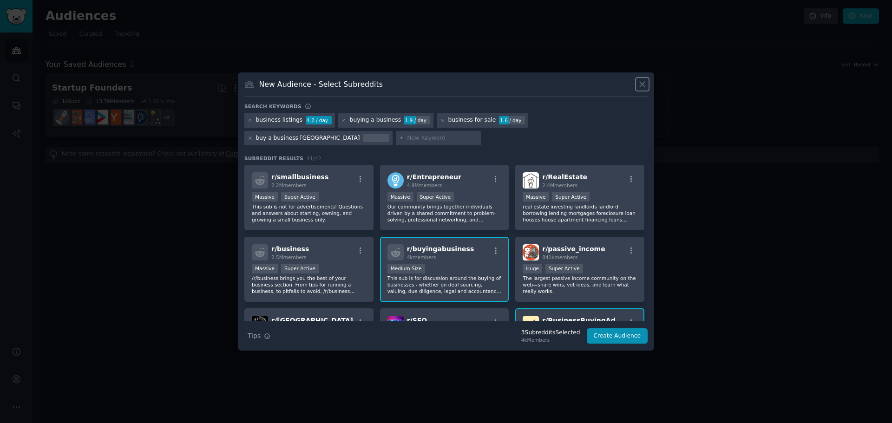
click at [647, 82] on icon at bounding box center [643, 84] width 10 height 10
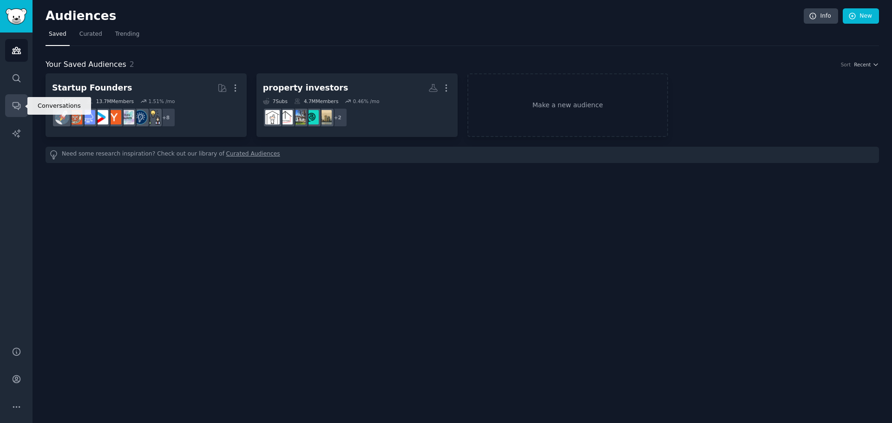
click at [11, 96] on link "Conversations" at bounding box center [16, 105] width 23 height 23
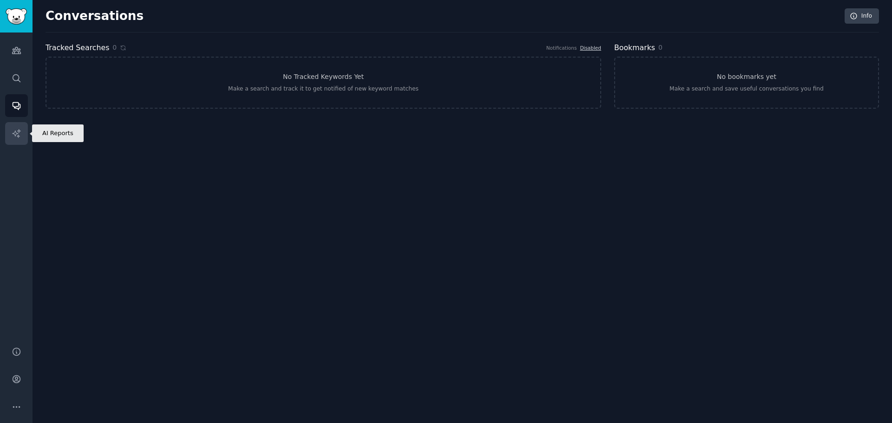
click at [12, 130] on icon "Sidebar" at bounding box center [17, 134] width 10 height 10
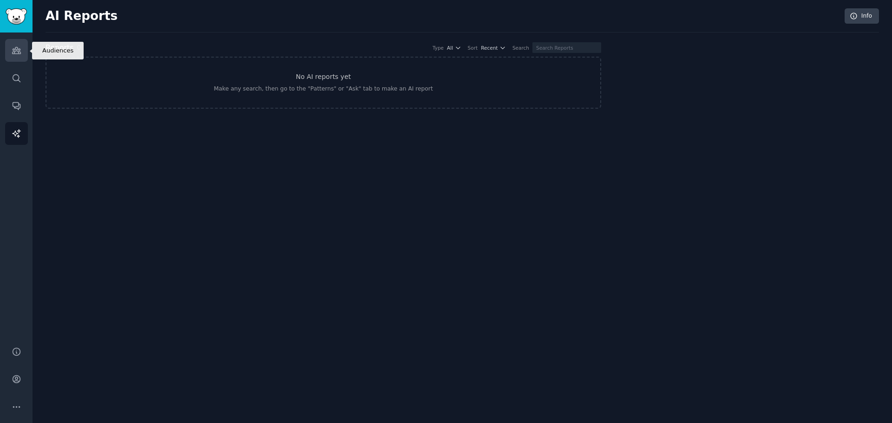
click at [15, 56] on link "Audiences" at bounding box center [16, 50] width 23 height 23
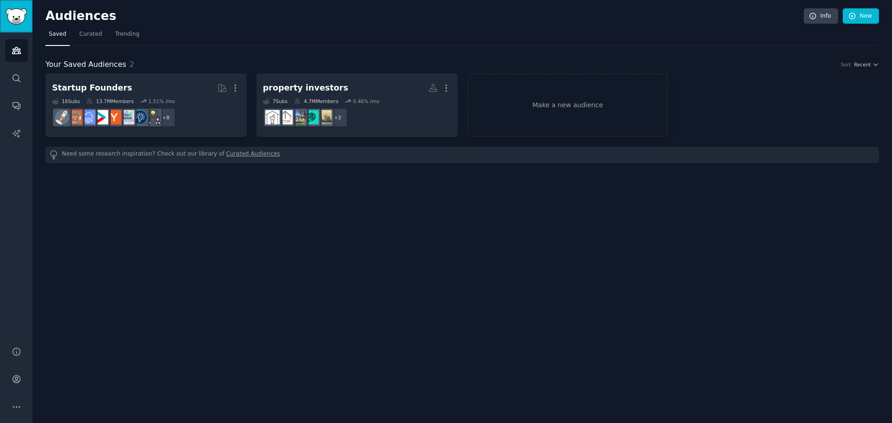
click at [15, 15] on img "Sidebar" at bounding box center [16, 16] width 21 height 16
